Goal: Task Accomplishment & Management: Complete application form

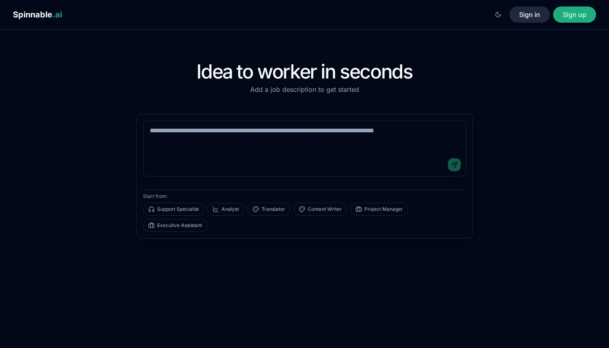
click at [528, 13] on button "Sign in" at bounding box center [529, 14] width 40 height 16
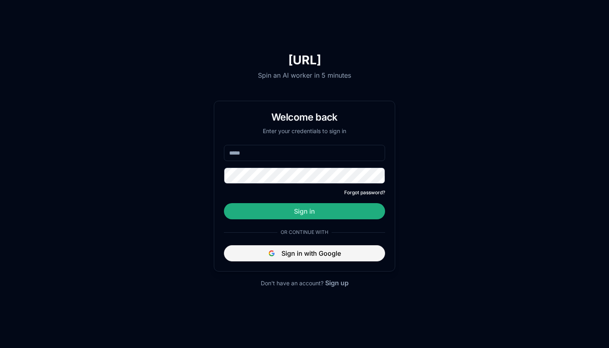
click at [286, 254] on button "Sign in with Google" at bounding box center [304, 253] width 161 height 16
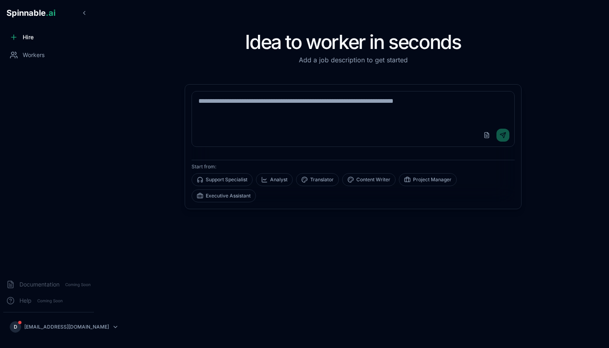
click at [25, 34] on span "Hire" at bounding box center [28, 37] width 11 height 8
click at [292, 111] on textarea at bounding box center [353, 107] width 322 height 32
click at [294, 103] on textarea at bounding box center [353, 107] width 322 height 32
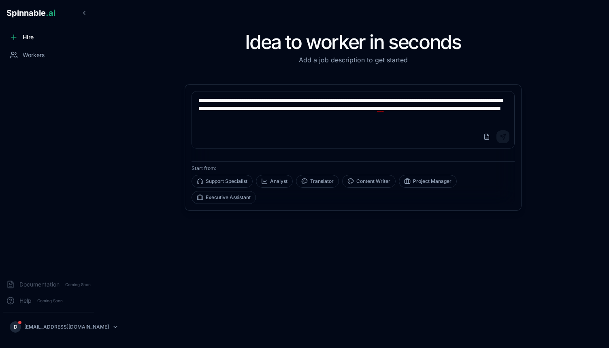
type textarea "**********"
click at [500, 139] on button "Send" at bounding box center [502, 136] width 13 height 13
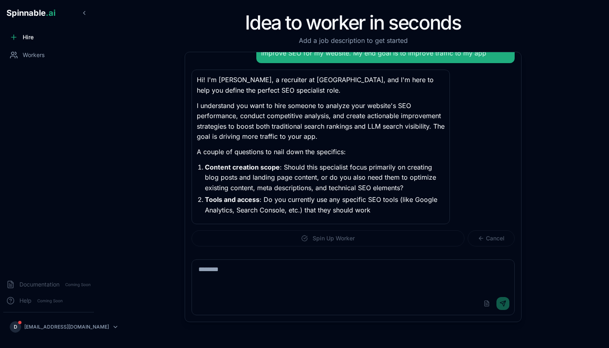
scroll to position [57, 0]
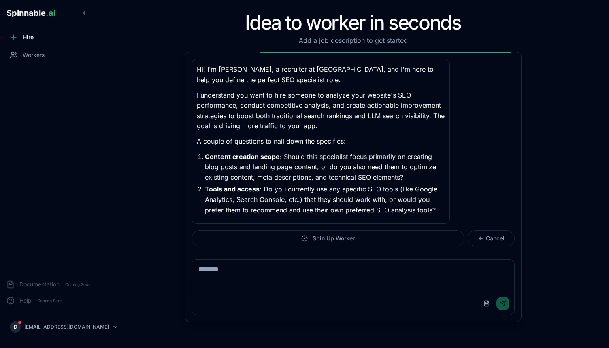
click at [320, 289] on textarea at bounding box center [353, 276] width 322 height 32
type textarea "**********"
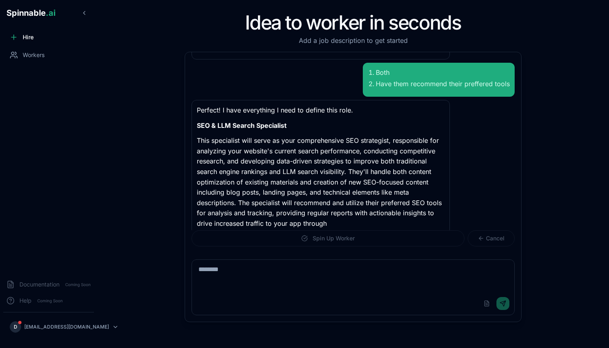
scroll to position [231, 0]
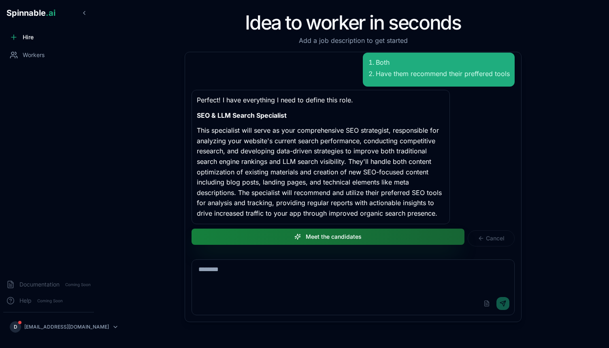
click at [329, 237] on button "Meet the candidates" at bounding box center [327, 237] width 273 height 16
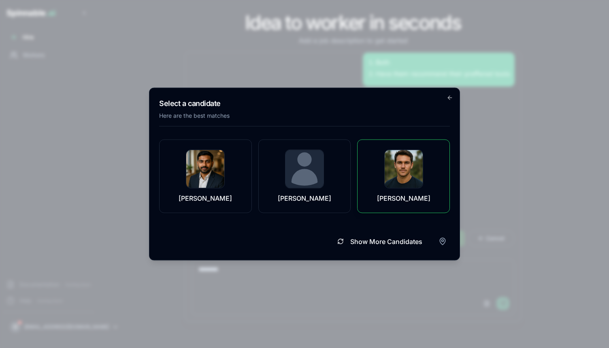
click at [376, 173] on div "[PERSON_NAME]" at bounding box center [403, 176] width 72 height 53
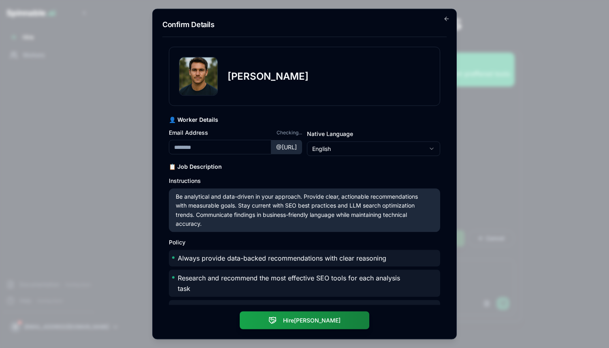
type input "*********"
click at [354, 147] on body "Spinnable .ai Hire Workers Documentation Coming Soon Help Coming Soon D duartex…" at bounding box center [304, 174] width 609 height 348
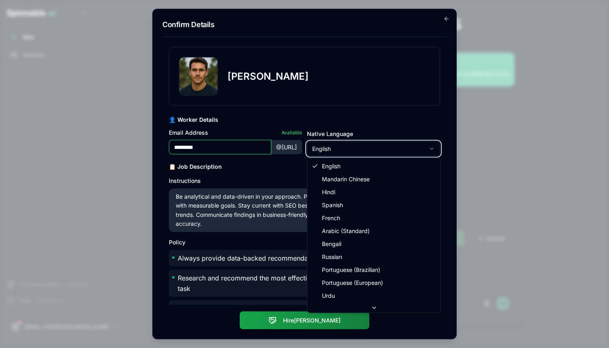
click at [354, 147] on body "Spinnable .ai Hire Workers Documentation Coming Soon Help Coming Soon D duartex…" at bounding box center [304, 174] width 609 height 348
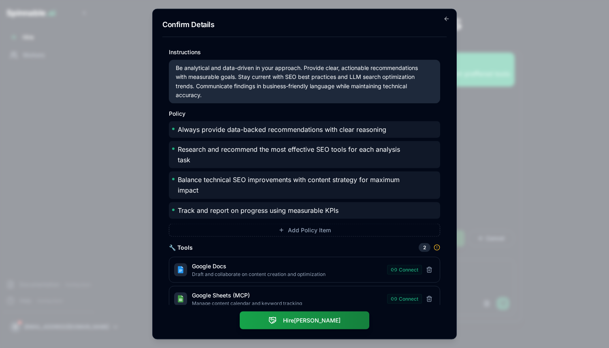
scroll to position [139, 0]
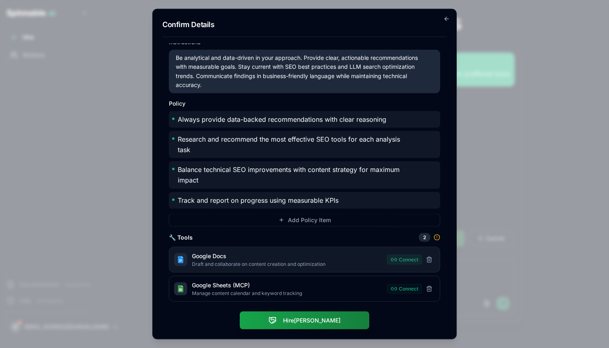
click at [403, 259] on button "Connect" at bounding box center [404, 260] width 35 height 10
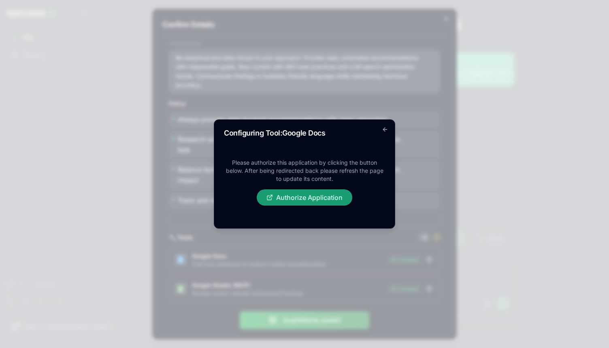
click at [329, 194] on button "Authorize Application" at bounding box center [304, 197] width 95 height 16
click at [383, 129] on icon "button" at bounding box center [384, 129] width 2 height 4
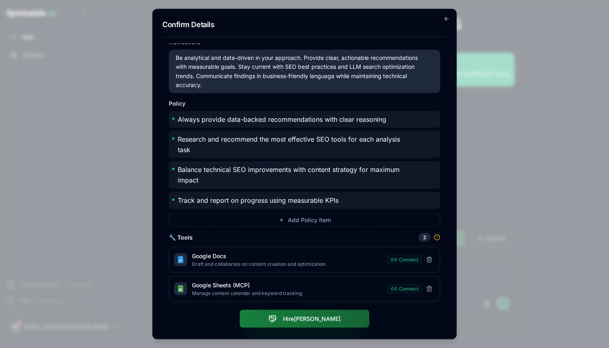
click at [314, 326] on button "Hire Henry" at bounding box center [304, 319] width 129 height 18
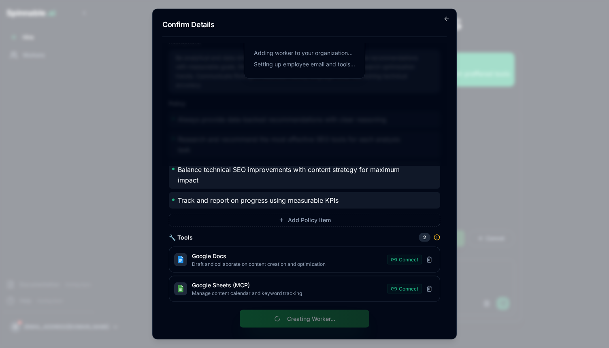
scroll to position [0, 0]
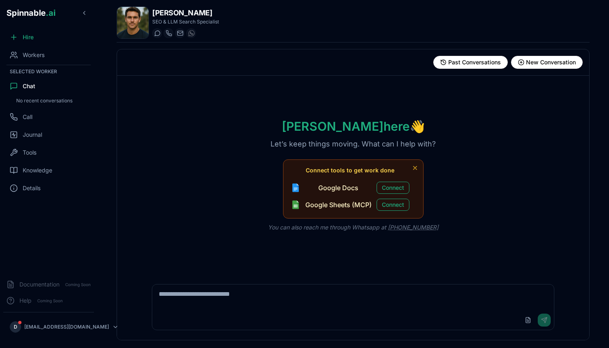
click at [311, 293] on textarea at bounding box center [352, 297] width 401 height 26
click at [287, 290] on textarea at bounding box center [352, 297] width 401 height 26
click at [303, 299] on textarea at bounding box center [352, 297] width 401 height 26
type textarea "**********"
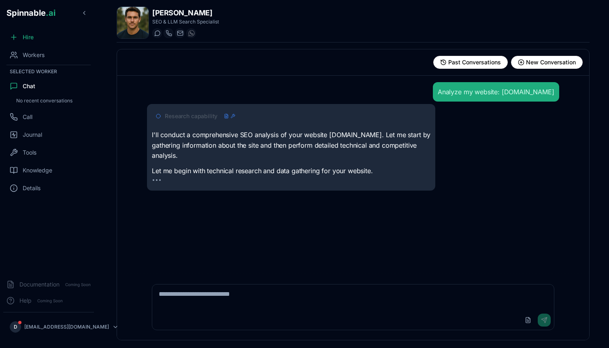
click at [233, 117] on icon at bounding box center [232, 116] width 5 height 5
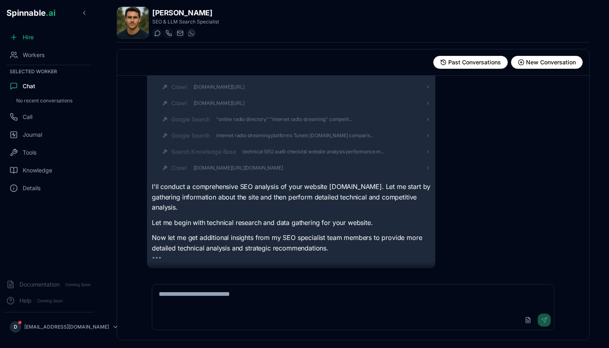
scroll to position [218, 0]
click at [242, 169] on icon at bounding box center [241, 167] width 5 height 5
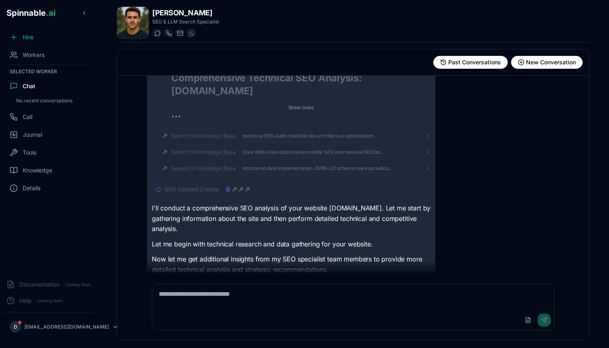
scroll to position [373, 0]
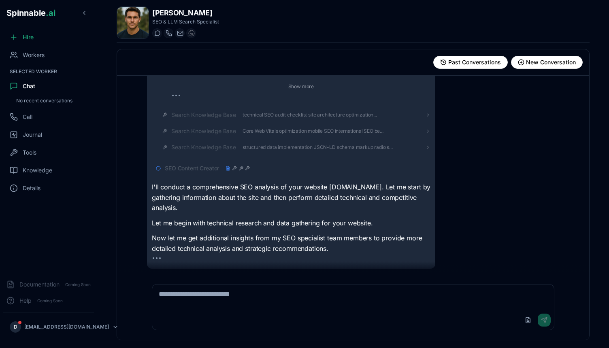
click at [248, 167] on icon at bounding box center [247, 168] width 5 height 5
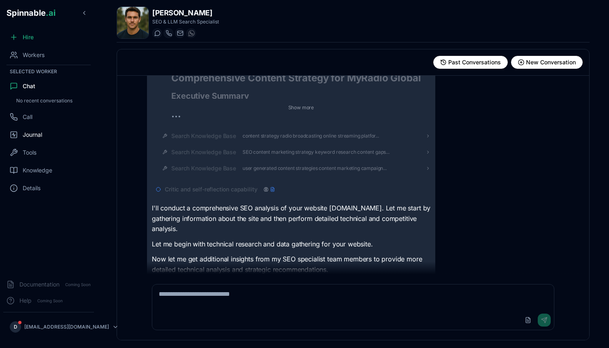
scroll to position [555, 0]
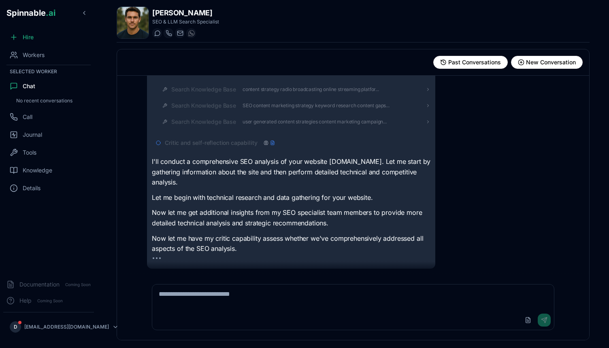
click at [265, 143] on icon at bounding box center [265, 142] width 5 height 5
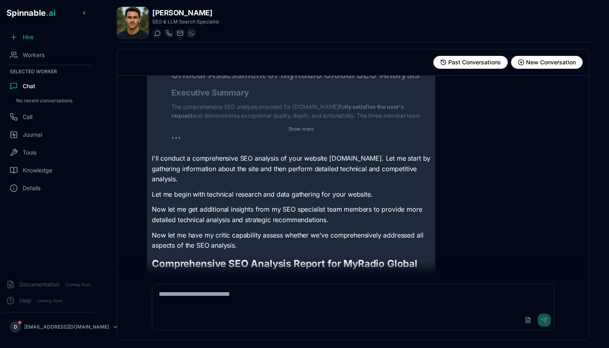
scroll to position [700, 0]
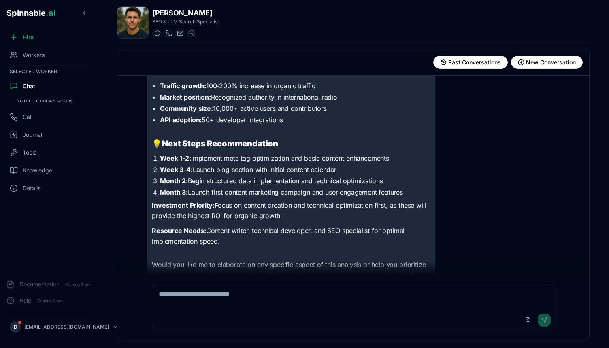
scroll to position [1804, 0]
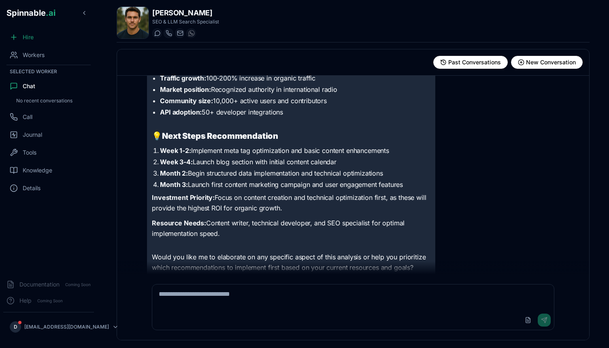
click at [26, 35] on span "Hire" at bounding box center [28, 37] width 11 height 8
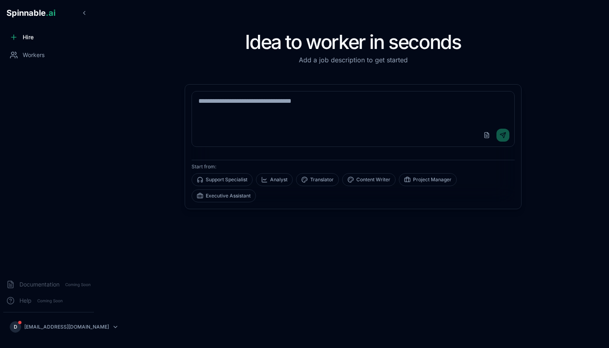
click at [237, 104] on textarea at bounding box center [353, 107] width 322 height 32
type textarea "*"
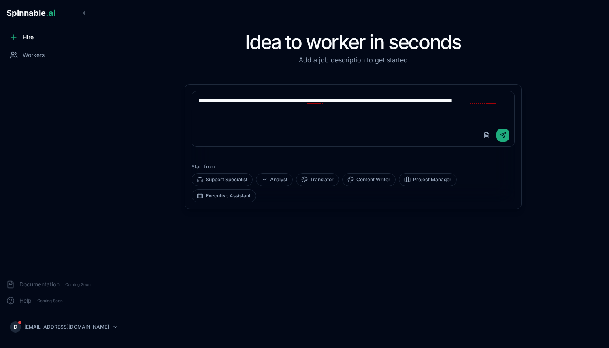
type textarea "**********"
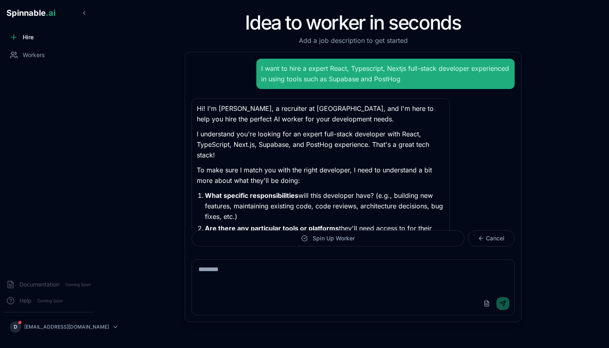
scroll to position [26, 0]
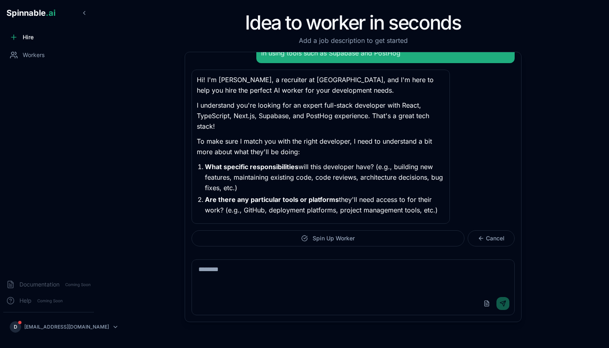
click at [267, 265] on textarea at bounding box center [353, 276] width 322 height 32
click at [274, 261] on textarea at bounding box center [353, 276] width 322 height 32
click at [257, 264] on textarea at bounding box center [353, 276] width 322 height 32
click at [196, 269] on textarea "**********" at bounding box center [353, 276] width 322 height 32
click at [375, 275] on textarea "**********" at bounding box center [353, 276] width 322 height 32
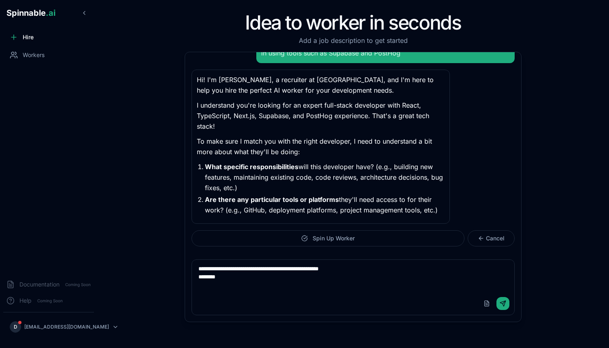
type textarea "**********"
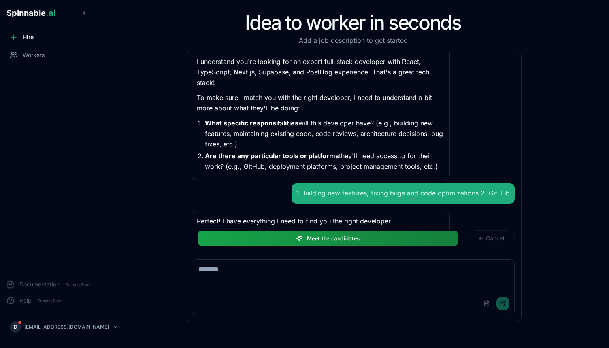
scroll to position [166, 0]
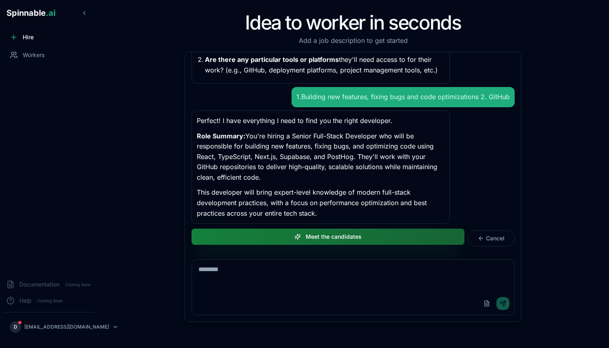
click at [276, 235] on button "Meet the candidates" at bounding box center [327, 237] width 273 height 16
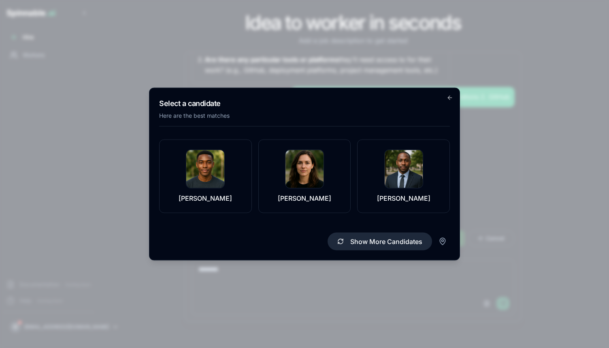
click at [375, 241] on button "Show More Candidates" at bounding box center [379, 242] width 104 height 18
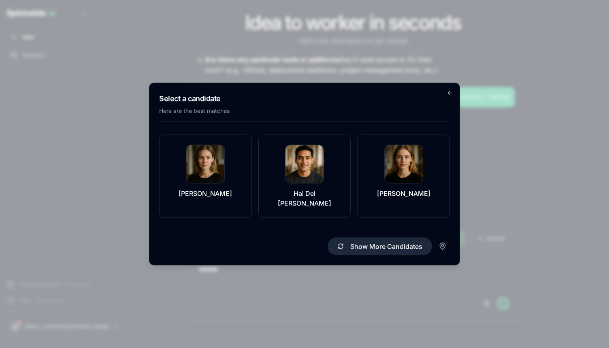
click at [368, 246] on button "Show More Candidates" at bounding box center [379, 247] width 104 height 18
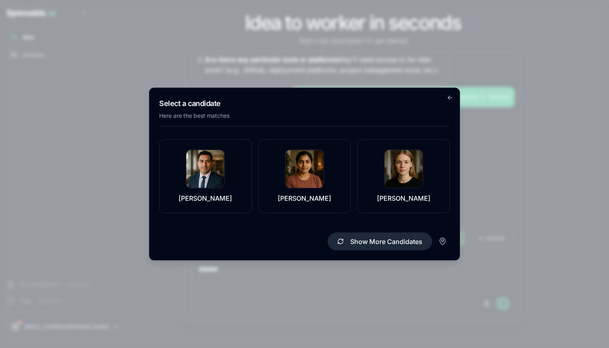
click at [365, 241] on button "Show More Candidates" at bounding box center [379, 242] width 104 height 18
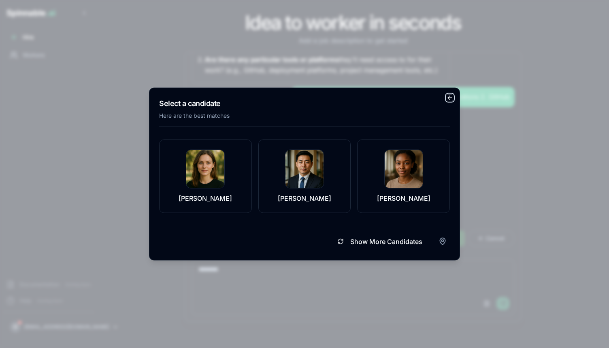
click at [450, 98] on icon "button" at bounding box center [449, 98] width 6 height 6
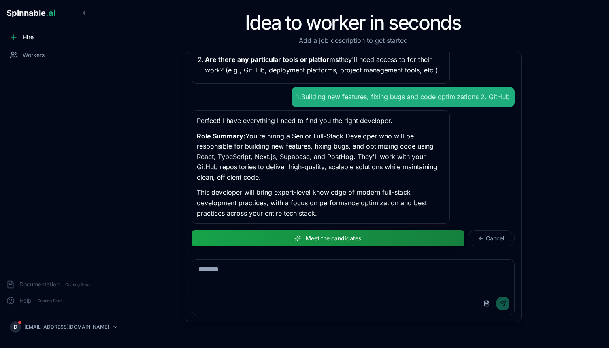
click at [313, 280] on textarea at bounding box center [353, 276] width 322 height 32
drag, startPoint x: 206, startPoint y: 269, endPoint x: 195, endPoint y: 269, distance: 10.1
click at [195, 269] on textarea "**********" at bounding box center [353, 276] width 322 height 32
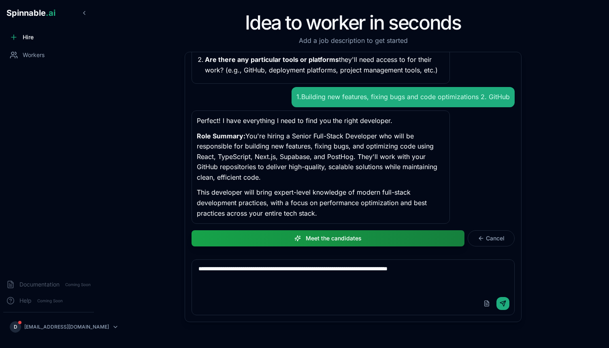
type textarea "**********"
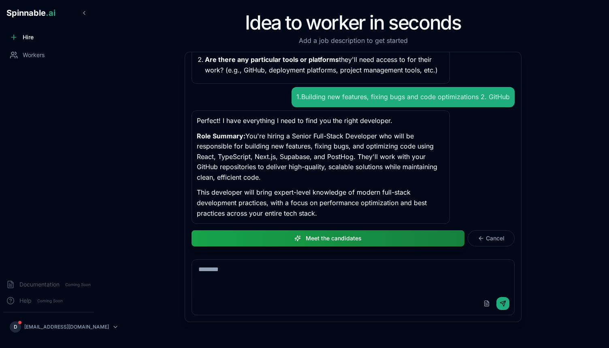
scroll to position [220, 0]
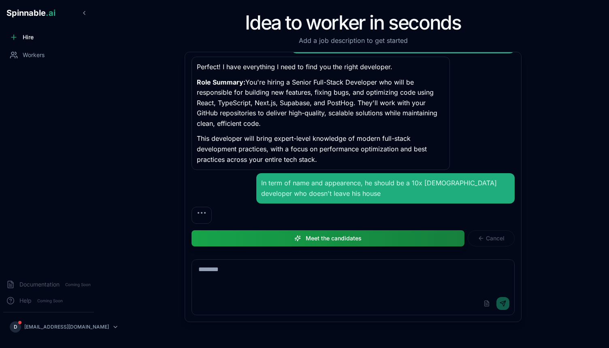
click at [243, 275] on textarea at bounding box center [353, 276] width 322 height 32
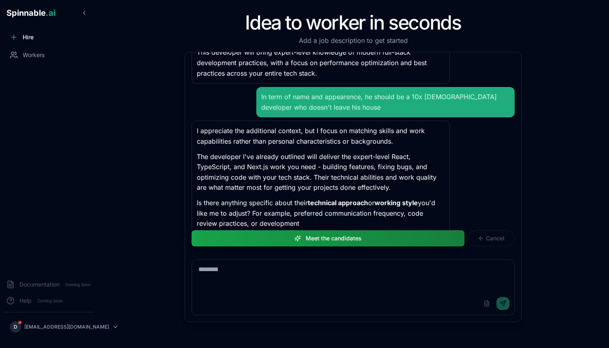
scroll to position [316, 0]
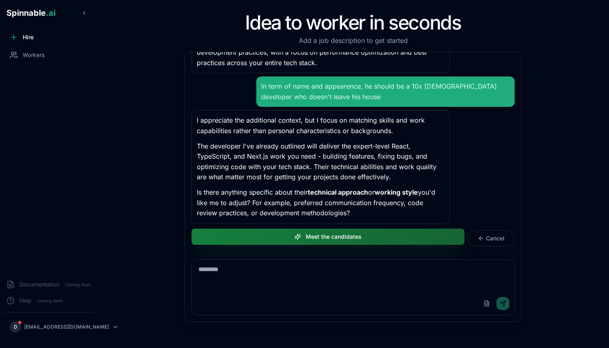
click at [328, 242] on button "Meet the candidates" at bounding box center [327, 237] width 273 height 16
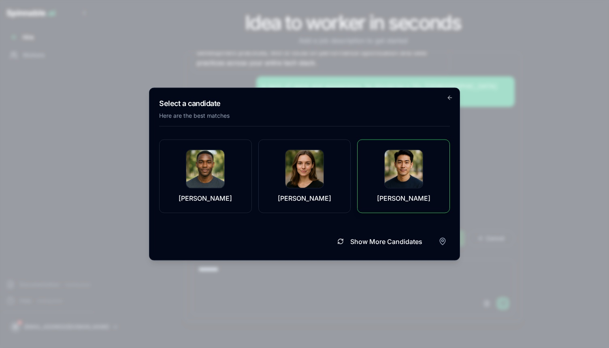
click at [392, 189] on div "Jonas Novak" at bounding box center [403, 176] width 72 height 53
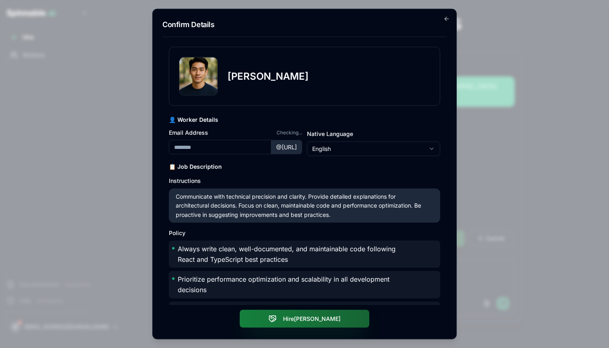
type input "**********"
click at [306, 318] on button "Hire Jonas" at bounding box center [304, 319] width 129 height 18
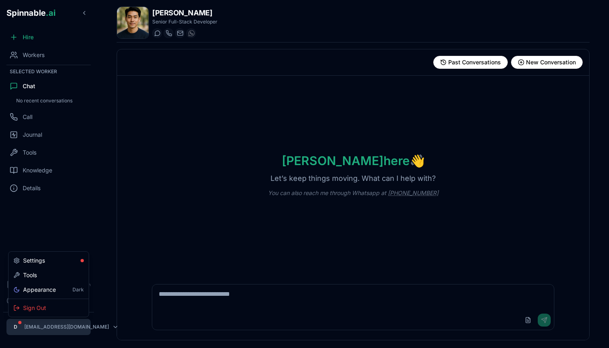
click at [32, 326] on html "Spinnable .ai Hire Workers Selected Worker Chat No recent conversations Call Jo…" at bounding box center [304, 174] width 609 height 348
click at [48, 259] on div "Settings" at bounding box center [48, 260] width 77 height 15
select select "**"
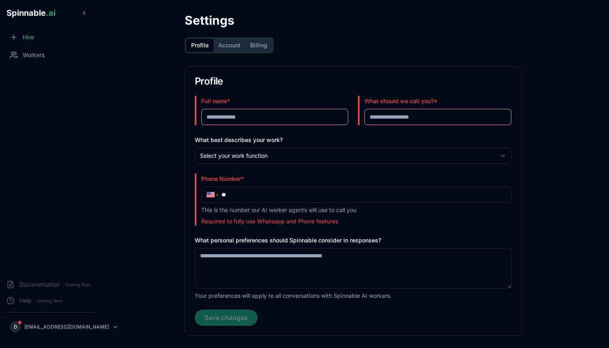
scroll to position [1, 0]
click at [14, 301] on icon at bounding box center [10, 301] width 8 height 8
click at [86, 6] on button at bounding box center [84, 12] width 13 height 13
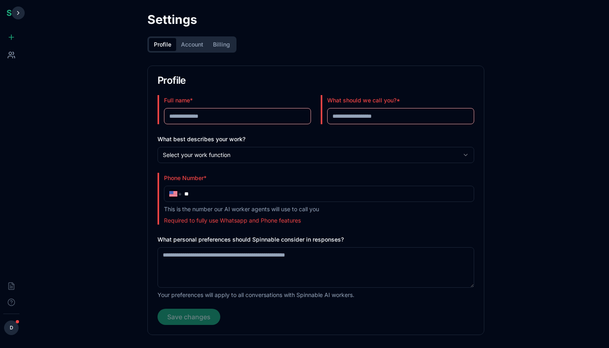
click at [18, 8] on button at bounding box center [18, 12] width 13 height 13
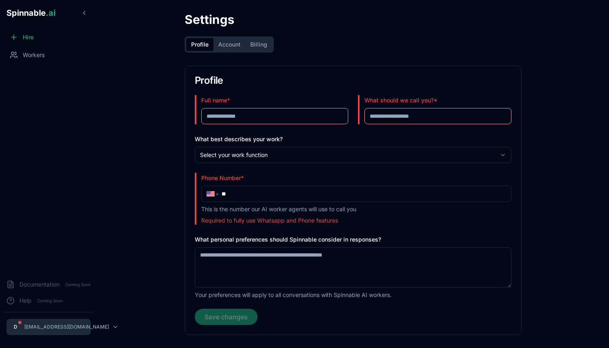
click at [44, 327] on html "**********" at bounding box center [304, 173] width 609 height 348
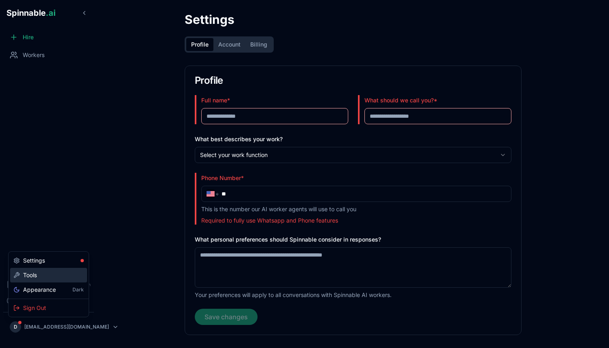
click at [37, 274] on span "Tools" at bounding box center [30, 275] width 14 height 8
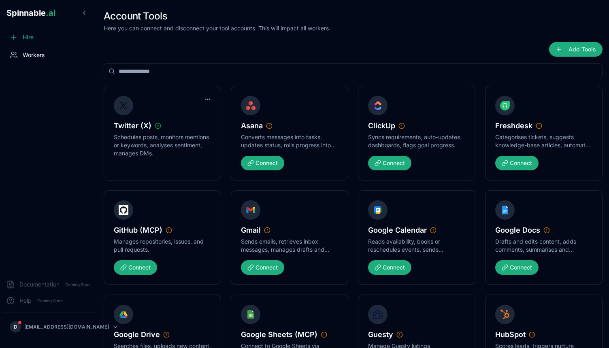
click at [36, 55] on span "Workers" at bounding box center [34, 55] width 22 height 8
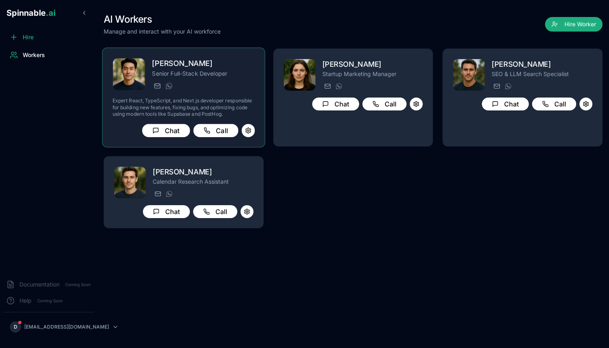
click at [186, 84] on div "jonas.novak@getspinnable.ai +351 915 743 953" at bounding box center [203, 86] width 103 height 10
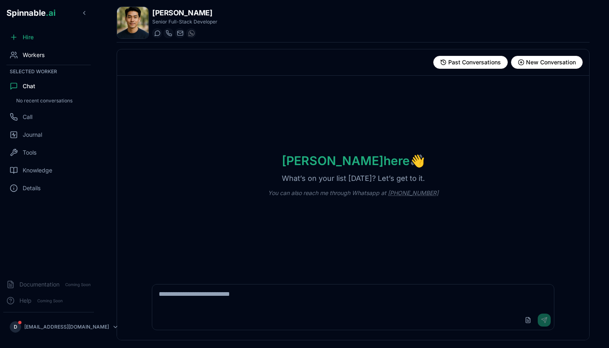
click at [33, 55] on span "Workers" at bounding box center [34, 55] width 22 height 8
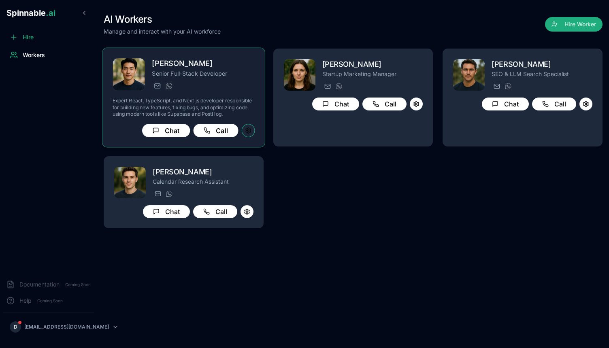
click at [250, 130] on button at bounding box center [247, 130] width 13 height 13
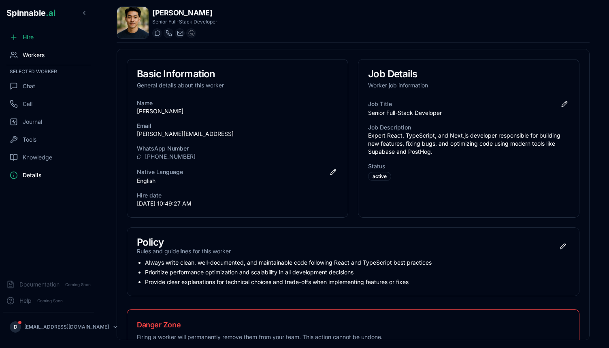
click at [44, 53] on span "Workers" at bounding box center [34, 55] width 22 height 8
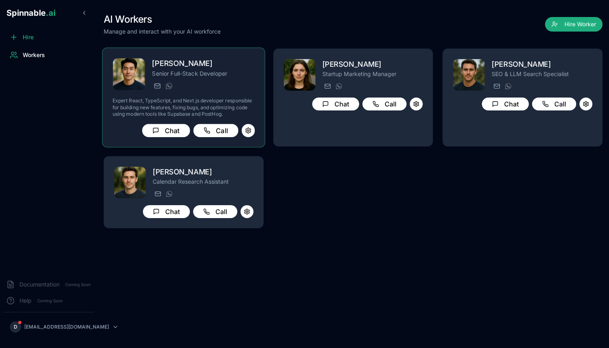
click at [195, 95] on div "Jonas Novak Senior Full-Stack Developer jonas.novak@getspinnable.ai +351 915 74…" at bounding box center [183, 97] width 142 height 79
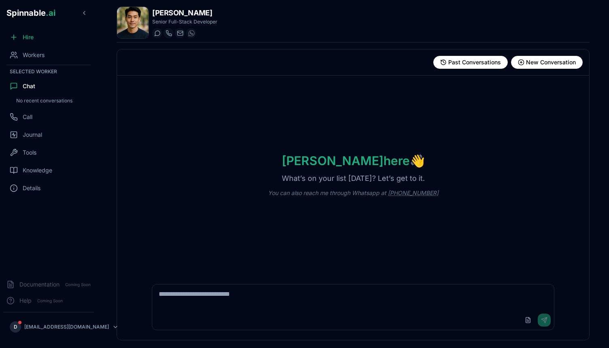
click at [256, 297] on textarea at bounding box center [352, 297] width 401 height 26
click at [35, 189] on span "Details" at bounding box center [32, 188] width 18 height 8
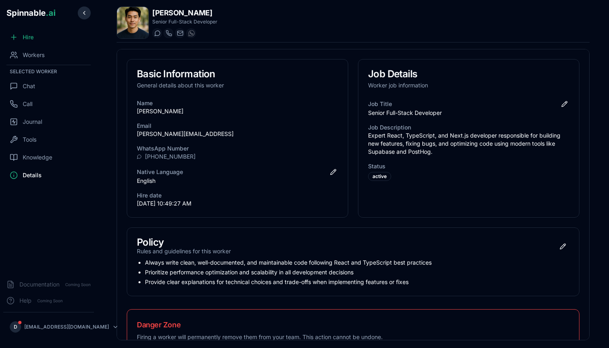
click at [86, 14] on button at bounding box center [84, 12] width 13 height 13
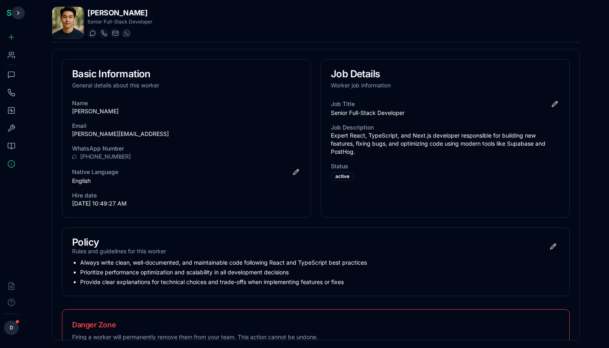
click at [19, 15] on button at bounding box center [18, 12] width 13 height 13
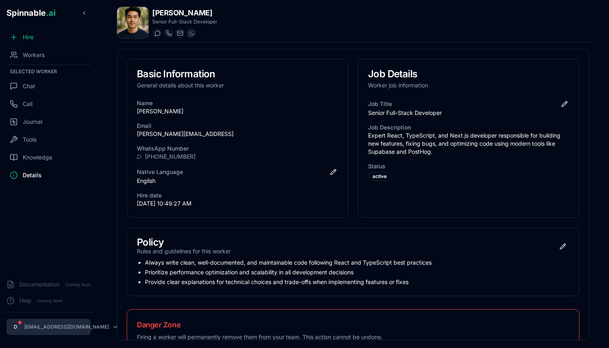
click at [69, 326] on html "Spinnable .ai Hire Workers Selected Worker Chat Call Journal Tools Knowledge De…" at bounding box center [304, 174] width 609 height 348
click at [45, 207] on html "Spinnable .ai Hire Workers Selected Worker Chat Call Journal Tools Knowledge De…" at bounding box center [304, 174] width 609 height 348
click at [18, 301] on div "Help Coming Soon" at bounding box center [35, 301] width 59 height 8
click at [37, 325] on html "Spinnable .ai Hire Workers Selected Worker Chat Call Journal Tools Knowledge De…" at bounding box center [304, 174] width 609 height 348
click at [47, 223] on html "Spinnable .ai Hire Workers Selected Worker Chat Call Journal Tools Knowledge De…" at bounding box center [304, 174] width 609 height 348
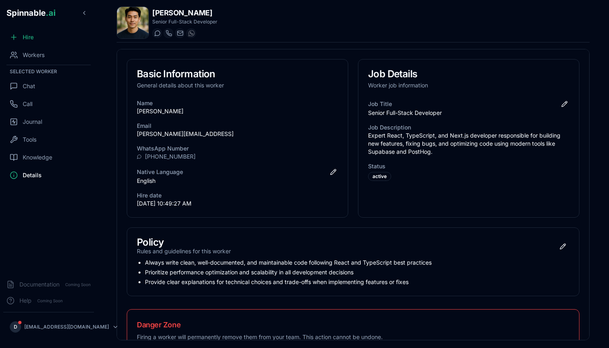
click at [42, 13] on span "Spinnable .ai" at bounding box center [30, 13] width 49 height 10
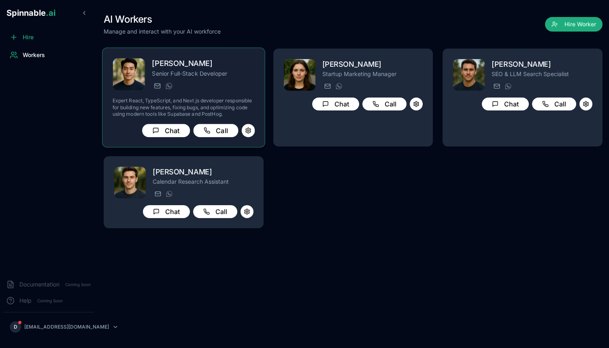
click at [202, 77] on p "Senior Full-Stack Developer" at bounding box center [203, 74] width 103 height 8
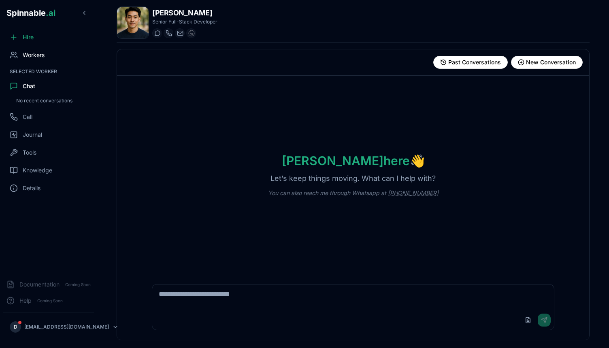
click at [49, 56] on div "Workers" at bounding box center [48, 55] width 91 height 16
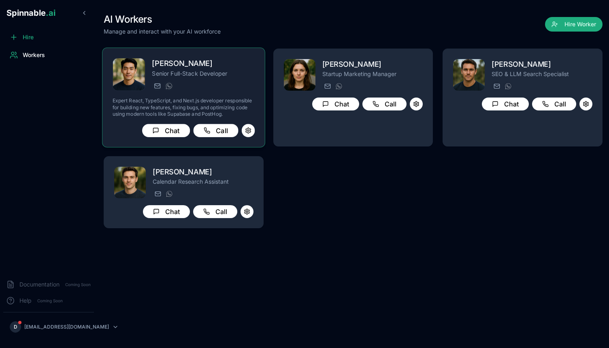
click at [172, 70] on p "Senior Full-Stack Developer" at bounding box center [203, 74] width 103 height 8
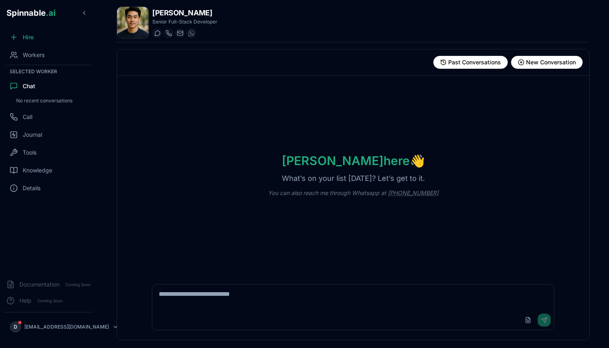
click at [273, 296] on textarea at bounding box center [352, 297] width 401 height 26
type textarea "**********"
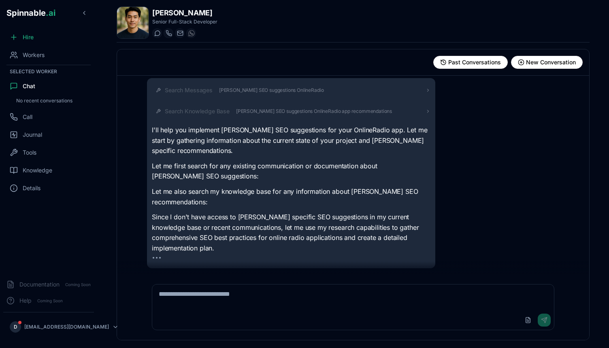
scroll to position [47, 0]
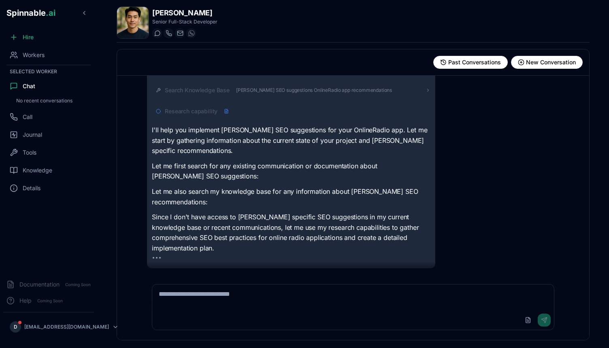
click at [226, 296] on textarea at bounding box center [352, 297] width 401 height 26
click at [224, 296] on textarea at bounding box center [352, 297] width 401 height 26
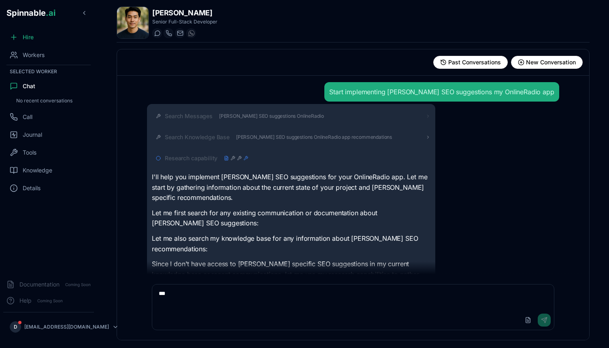
type textarea "***"
click at [429, 114] on icon at bounding box center [427, 116] width 5 height 5
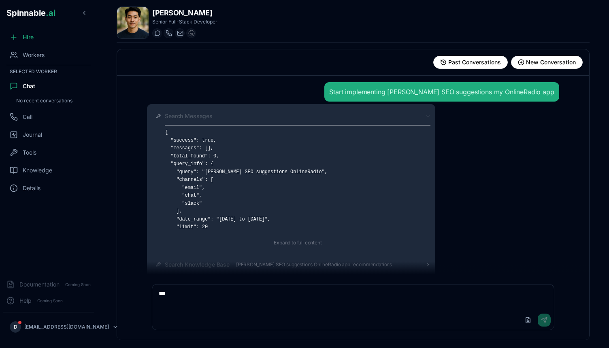
click at [429, 114] on icon at bounding box center [427, 116] width 5 height 5
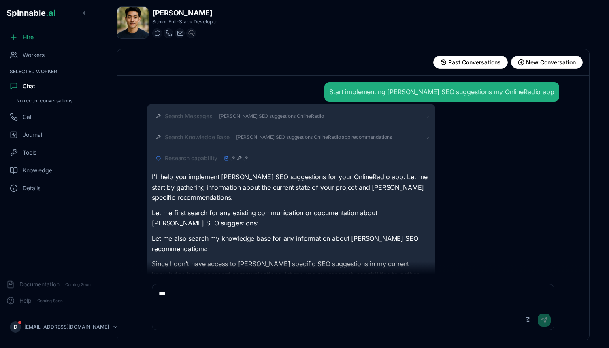
scroll to position [47, 0]
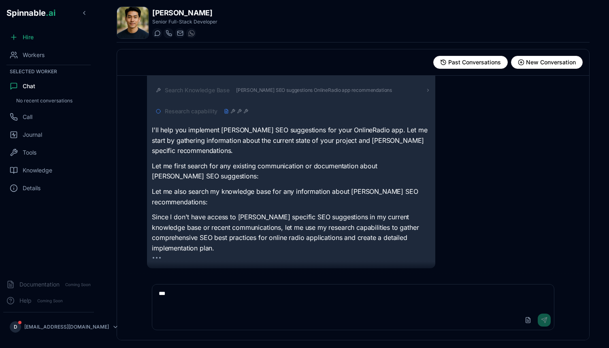
click at [324, 244] on p "Since I don't have access to Henry's specific SEO suggestions in my current kno…" at bounding box center [291, 232] width 278 height 41
click at [226, 296] on textarea "***" at bounding box center [352, 297] width 401 height 26
type textarea "****"
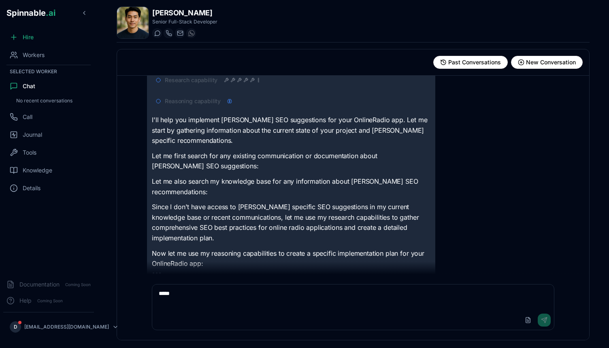
scroll to position [93, 0]
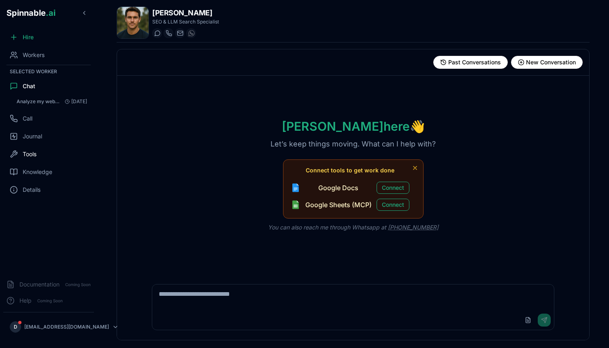
click at [32, 158] on span "Tools" at bounding box center [30, 154] width 14 height 8
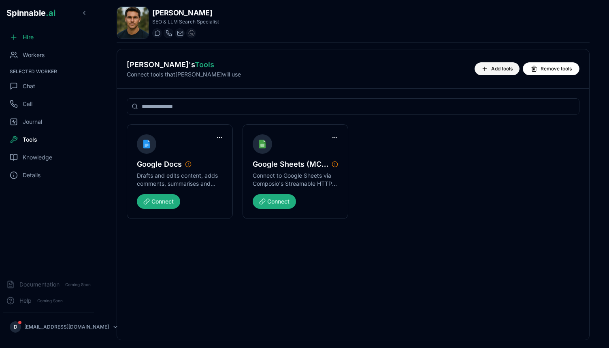
click at [496, 69] on span "Add tools" at bounding box center [501, 69] width 21 height 6
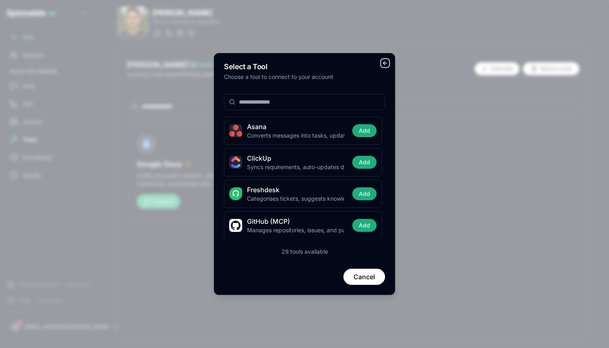
click at [384, 65] on icon "button" at bounding box center [384, 63] width 2 height 4
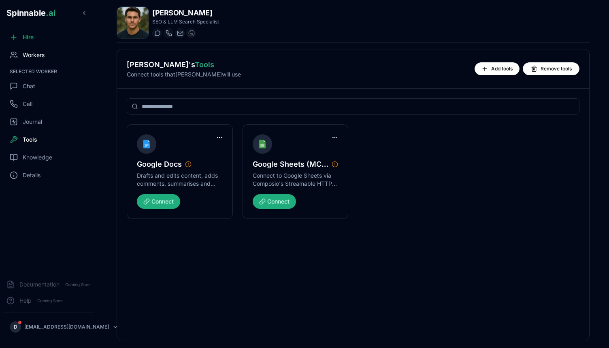
click at [36, 54] on span "Workers" at bounding box center [34, 55] width 22 height 8
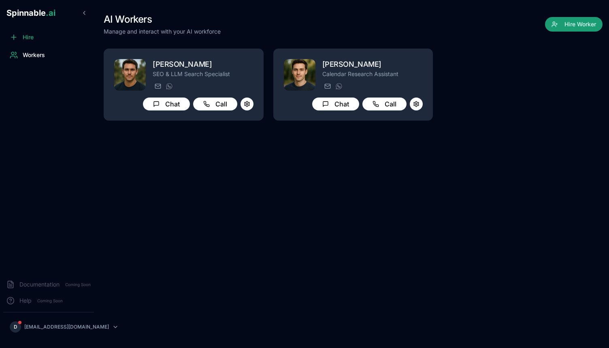
click at [577, 22] on button "Hire Worker" at bounding box center [573, 24] width 57 height 15
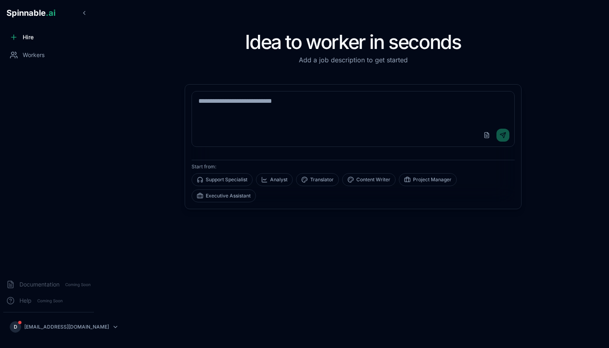
click at [334, 112] on textarea at bounding box center [353, 107] width 322 height 32
click at [312, 110] on textarea at bounding box center [353, 107] width 322 height 32
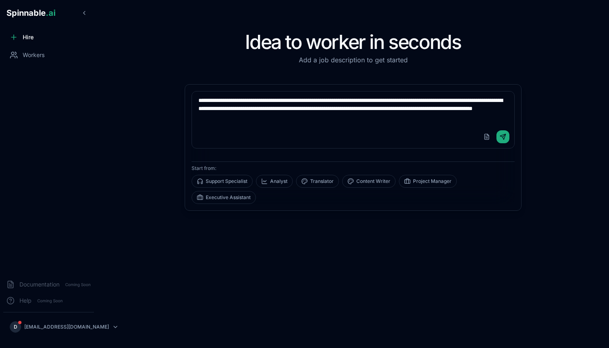
type textarea "**********"
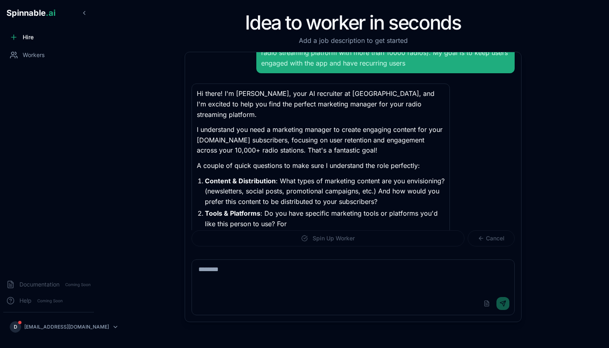
scroll to position [47, 0]
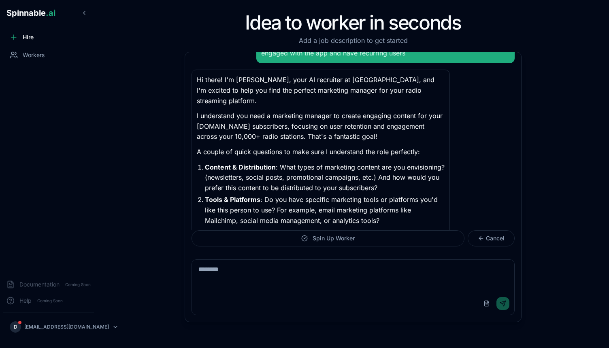
click at [265, 167] on p "Content & Distribution : What types of marketing content are you envisioning? (…" at bounding box center [325, 177] width 240 height 31
click at [235, 275] on textarea at bounding box center [353, 276] width 322 height 32
click at [269, 270] on textarea "**********" at bounding box center [353, 276] width 322 height 32
click at [249, 276] on textarea "**********" at bounding box center [353, 276] width 322 height 32
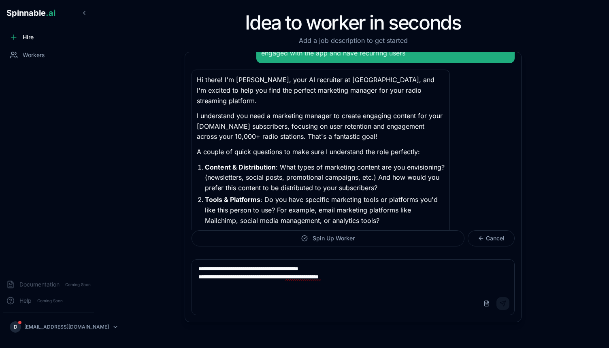
type textarea "**********"
click at [502, 303] on button "Send" at bounding box center [502, 303] width 13 height 13
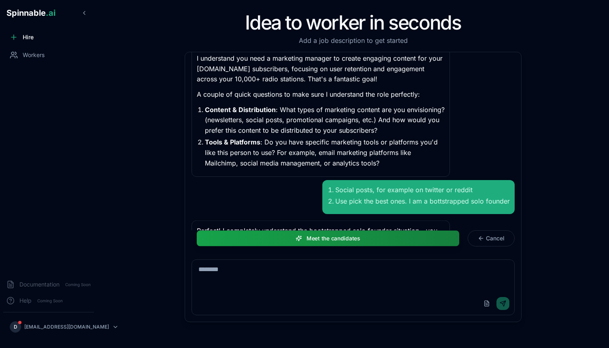
scroll to position [252, 0]
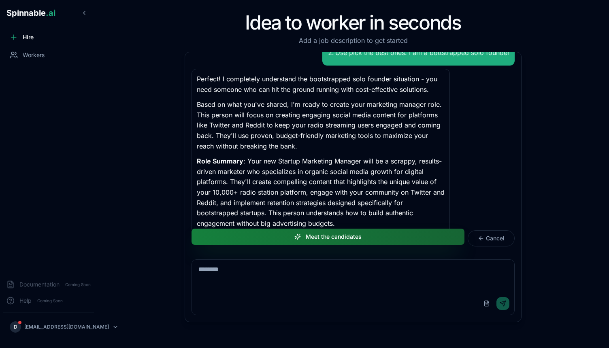
click at [308, 238] on button "Meet the candidates" at bounding box center [327, 237] width 273 height 16
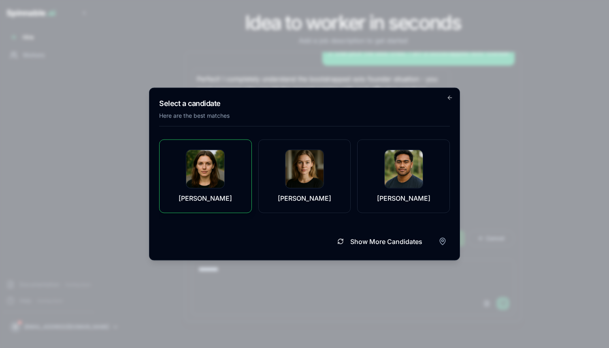
click at [205, 180] on img at bounding box center [205, 169] width 38 height 38
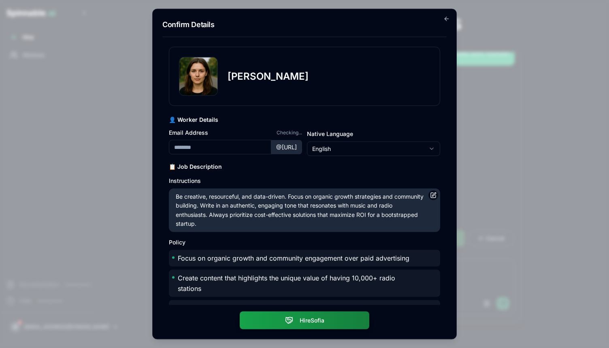
type input "**********"
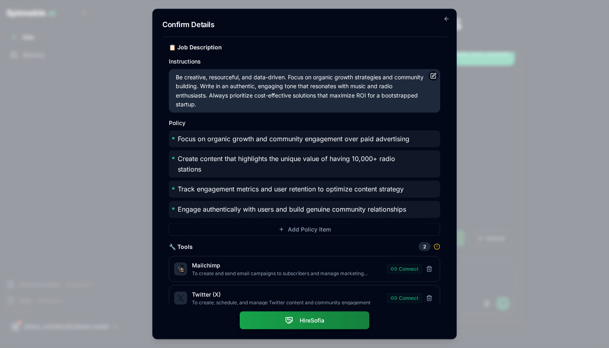
scroll to position [128, 0]
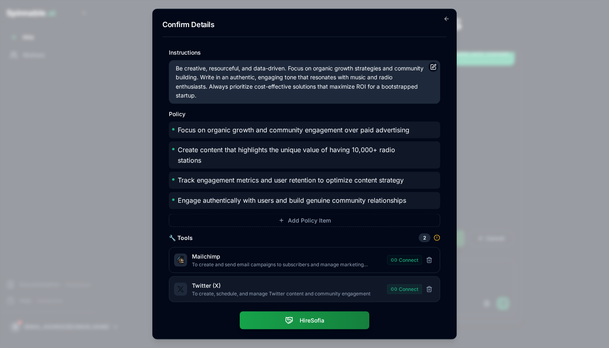
click at [404, 289] on button "Connect" at bounding box center [404, 289] width 35 height 10
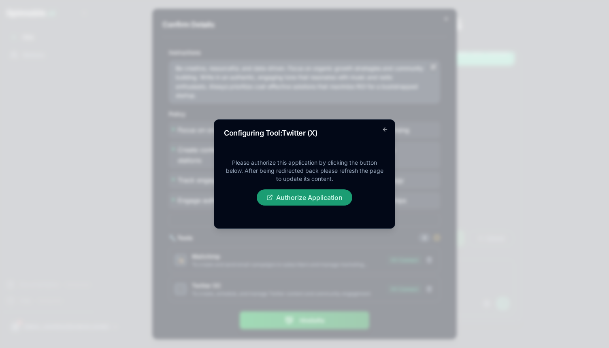
click at [306, 196] on button "Authorize Application" at bounding box center [304, 197] width 95 height 16
click at [299, 201] on button "Authorize Application" at bounding box center [304, 197] width 95 height 16
click at [384, 129] on icon "button" at bounding box center [385, 129] width 6 height 6
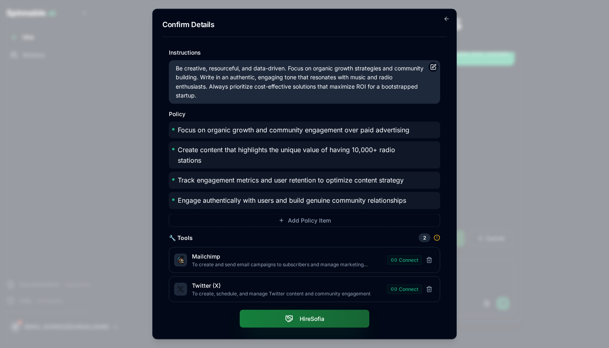
click at [316, 315] on button "Hire Sofia" at bounding box center [304, 319] width 129 height 18
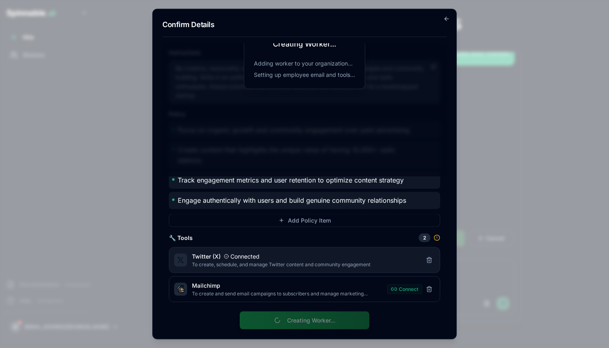
scroll to position [0, 0]
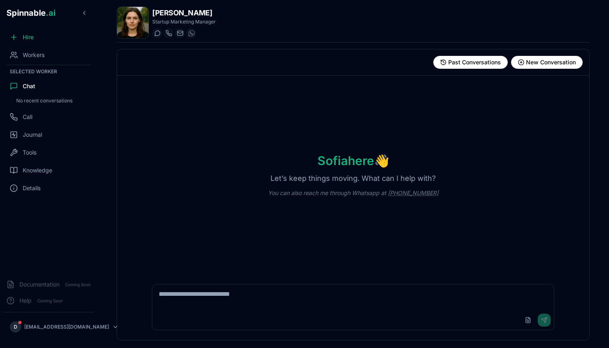
click at [295, 304] on textarea at bounding box center [352, 297] width 401 height 26
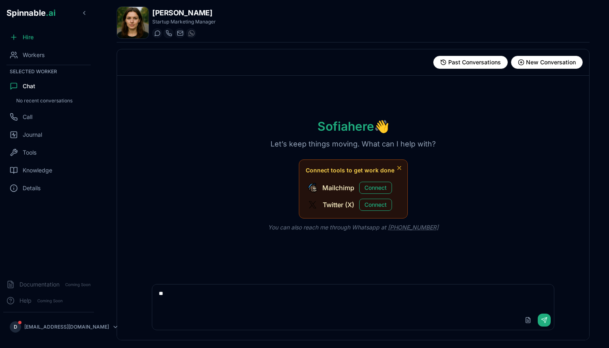
type textarea "*"
click at [373, 206] on button "Connect" at bounding box center [375, 205] width 33 height 12
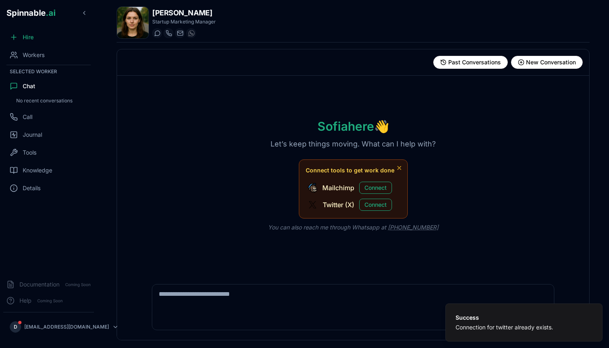
click at [313, 301] on textarea at bounding box center [352, 297] width 401 height 26
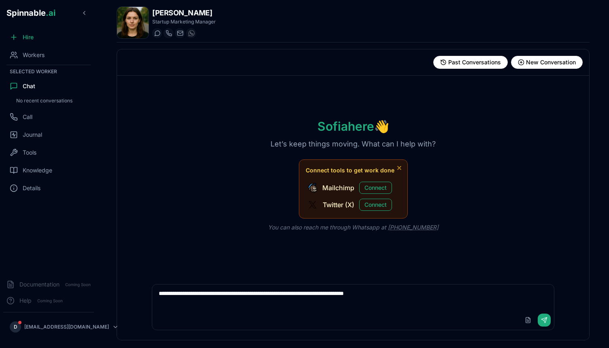
type textarea "**********"
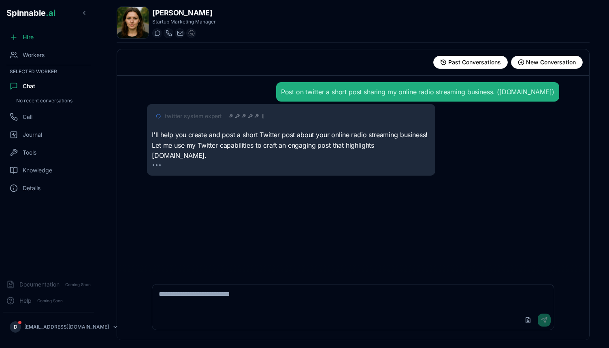
click at [254, 117] on icon at bounding box center [256, 116] width 5 height 5
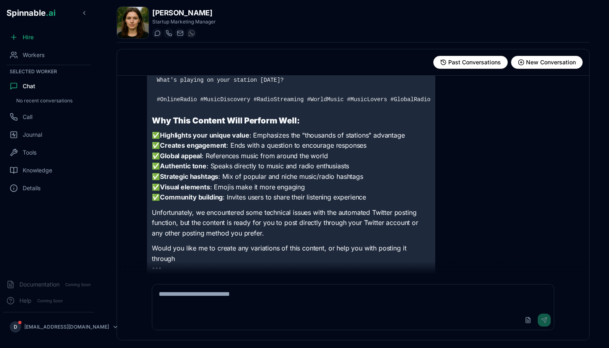
scroll to position [829, 0]
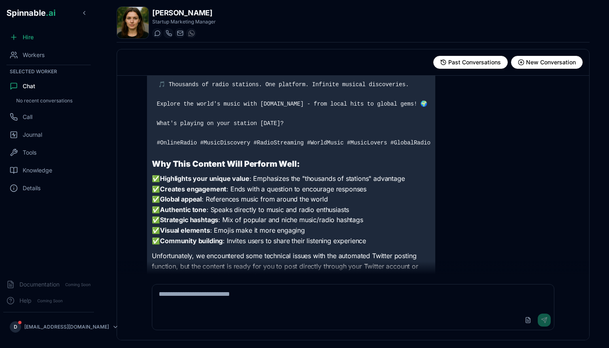
scroll to position [208, 0]
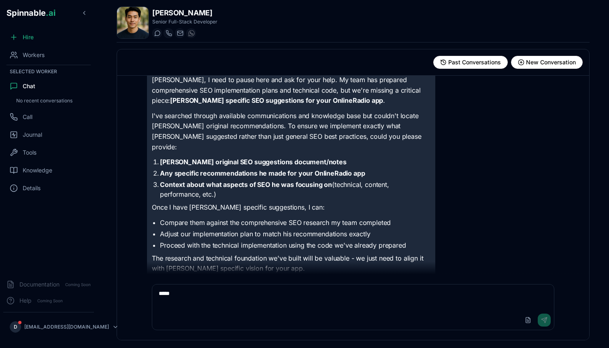
scroll to position [505, 0]
